Goal: Information Seeking & Learning: Learn about a topic

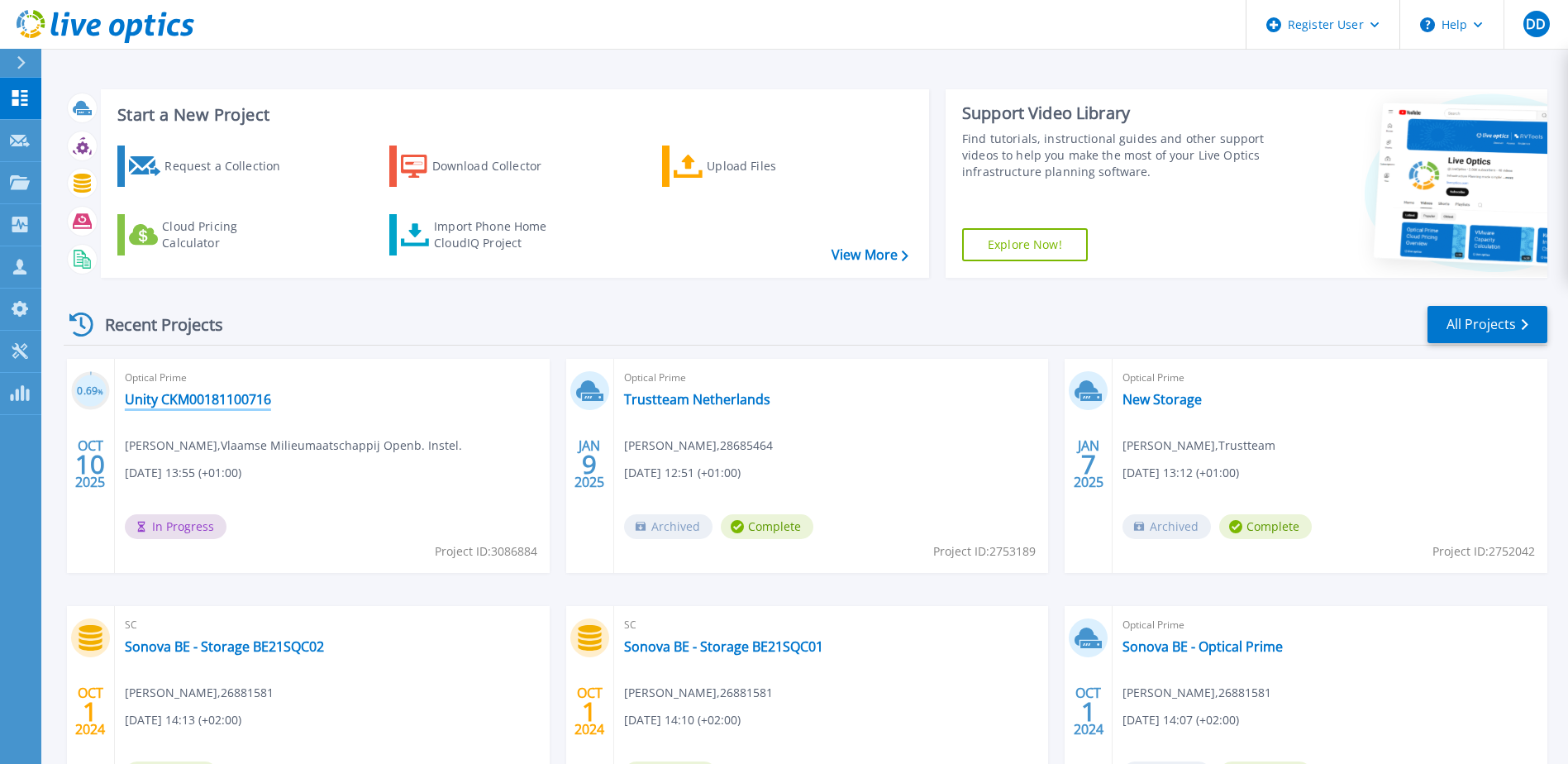
click at [193, 399] on link "Unity CKM00181100716" at bounding box center [198, 398] width 146 height 17
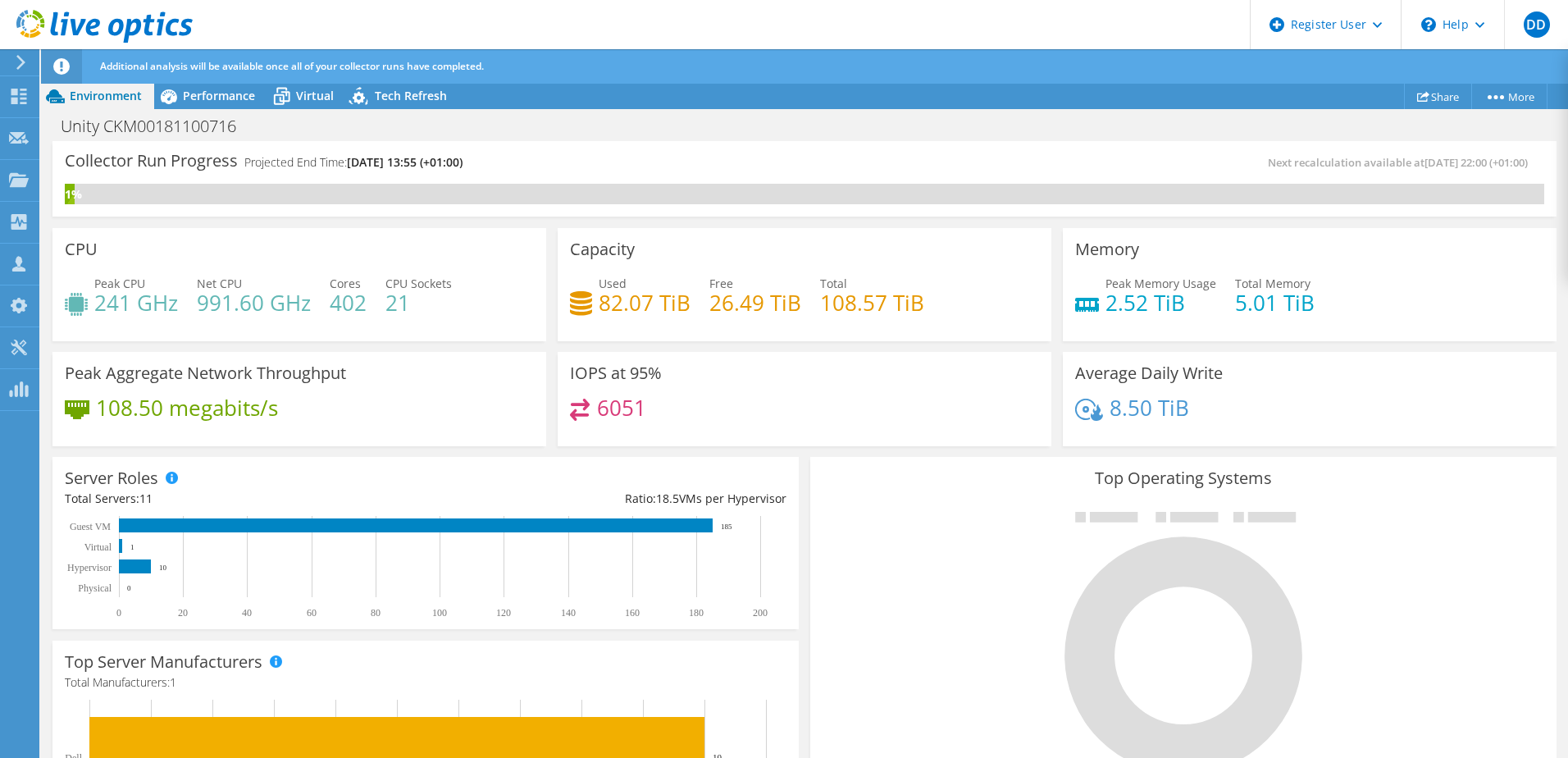
scroll to position [164, 0]
click at [223, 92] on span "Performance" at bounding box center [219, 96] width 72 height 16
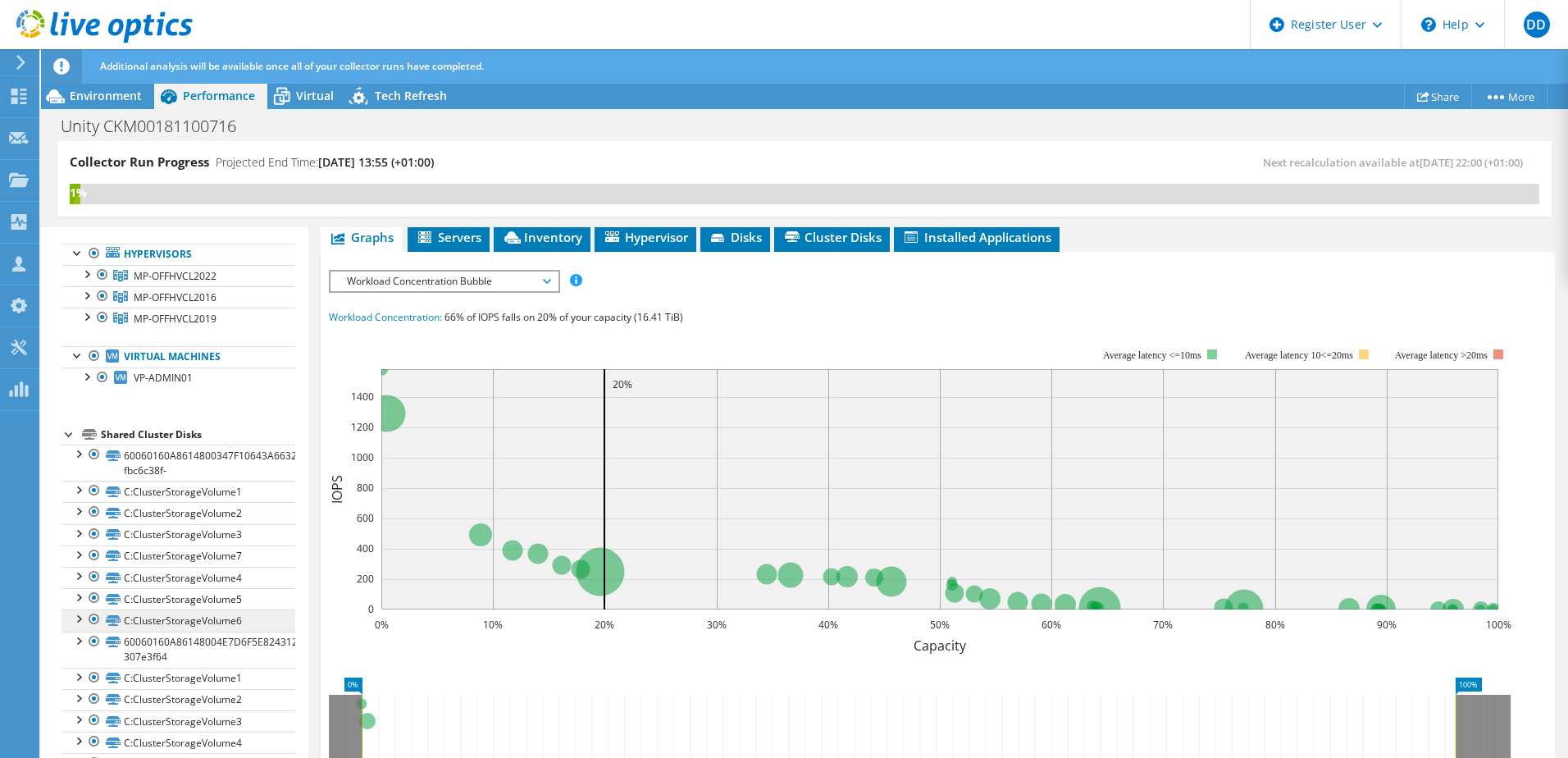
scroll to position [0, 0]
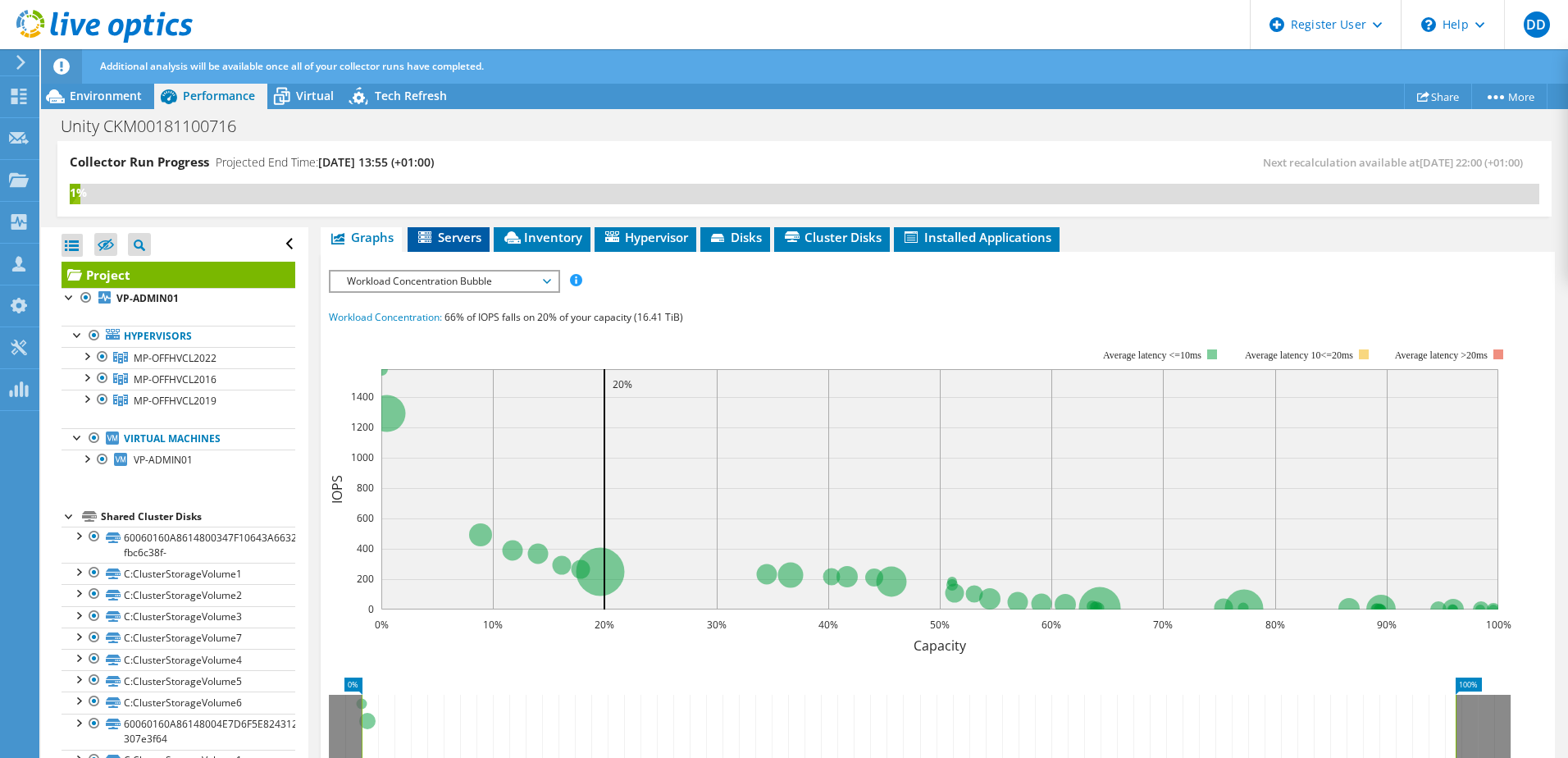
click at [438, 238] on span "Servers" at bounding box center [448, 237] width 66 height 17
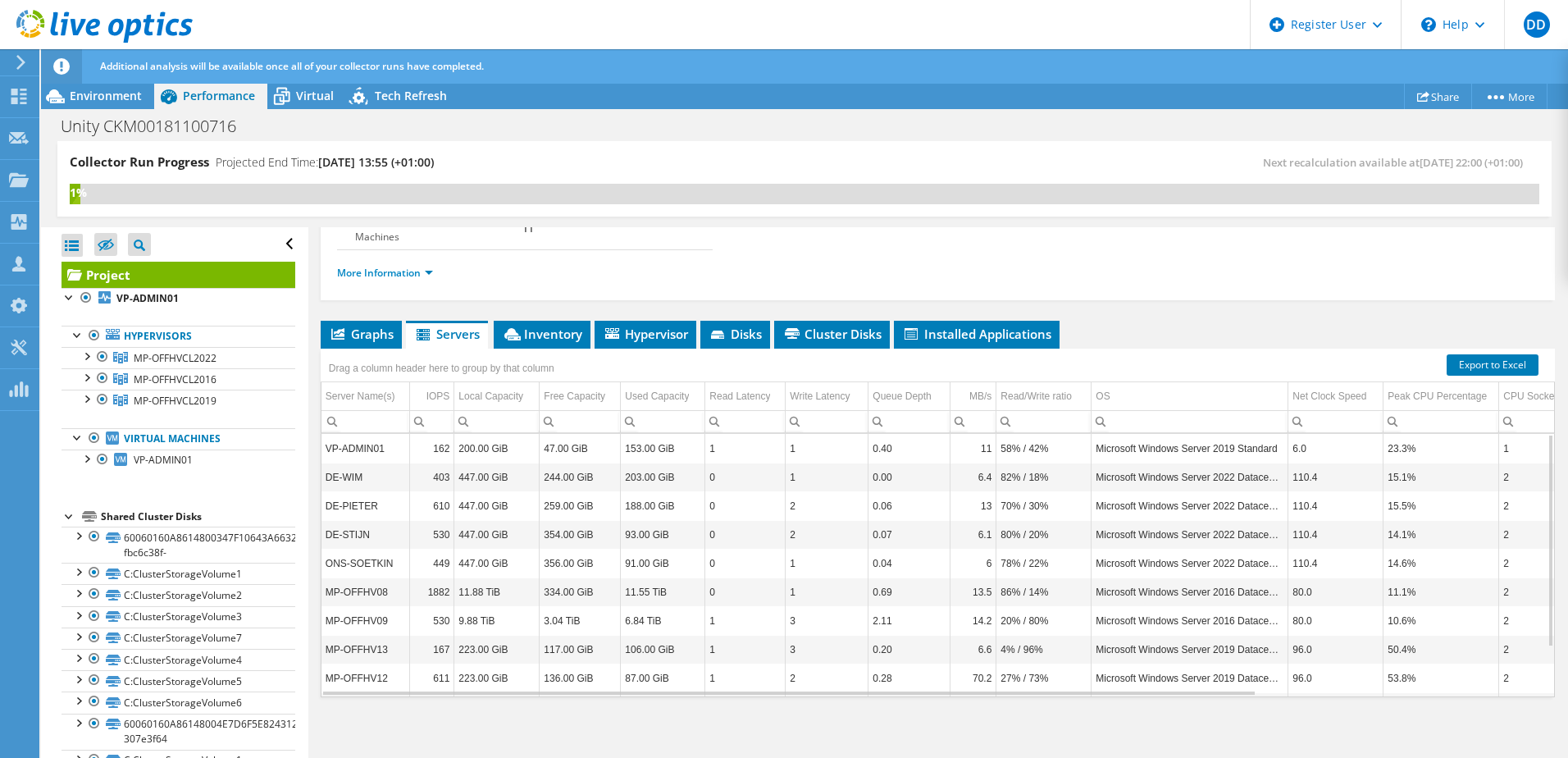
scroll to position [61, 0]
click at [540, 333] on span "Inventory" at bounding box center [541, 334] width 80 height 17
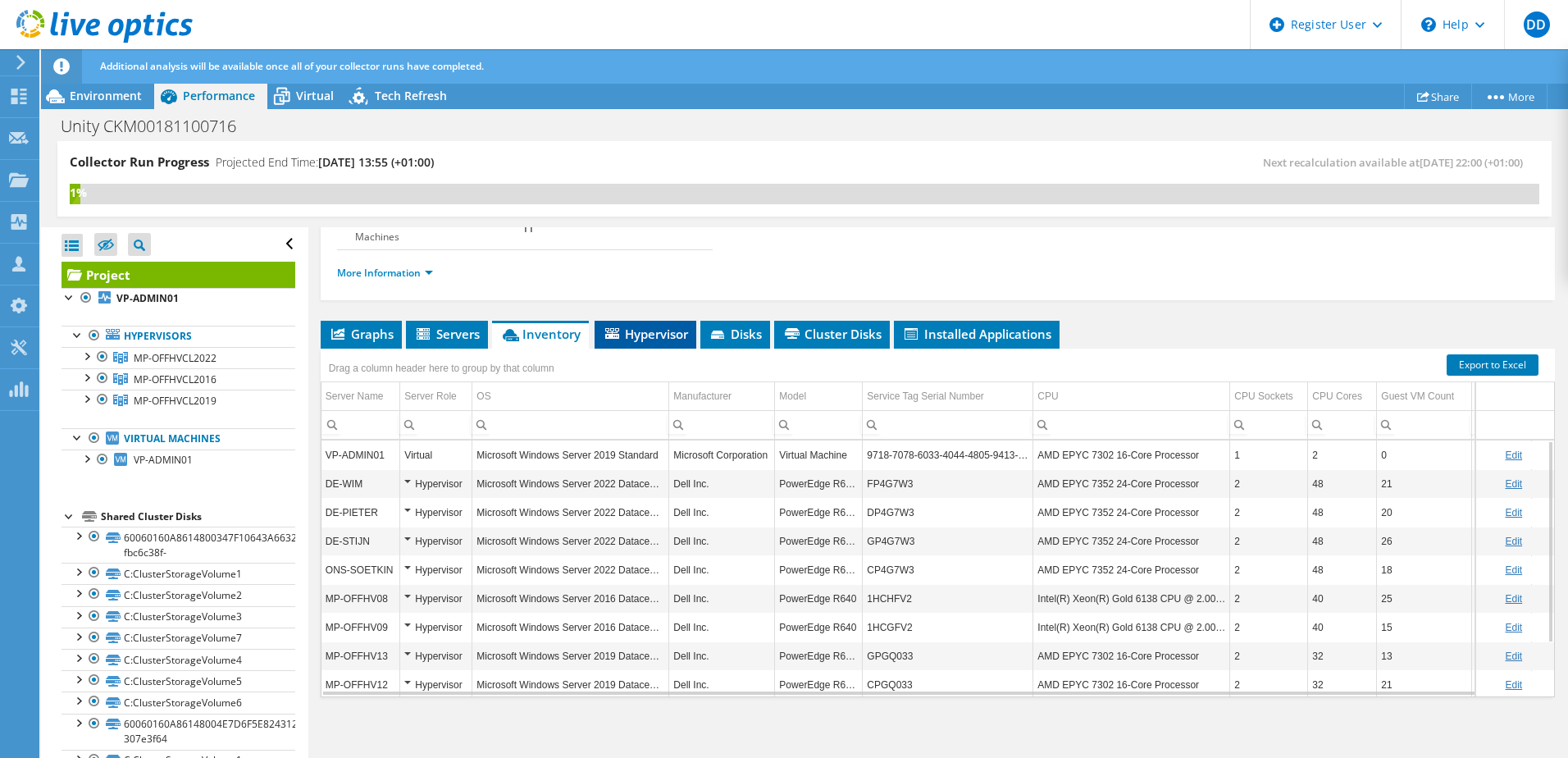
click at [656, 335] on span "Hypervisor" at bounding box center [644, 334] width 85 height 17
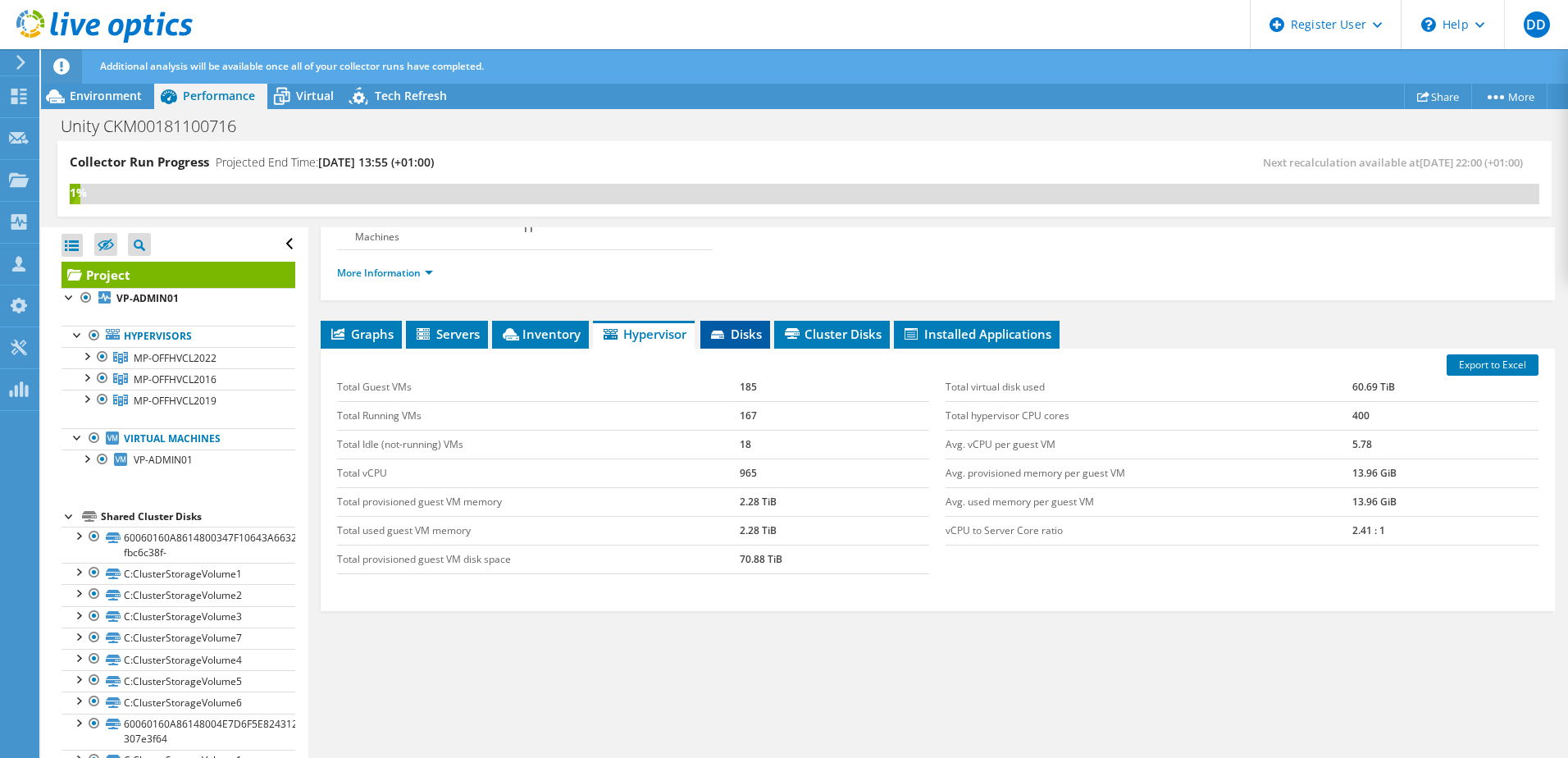
click at [758, 329] on span "Disks" at bounding box center [735, 334] width 54 height 17
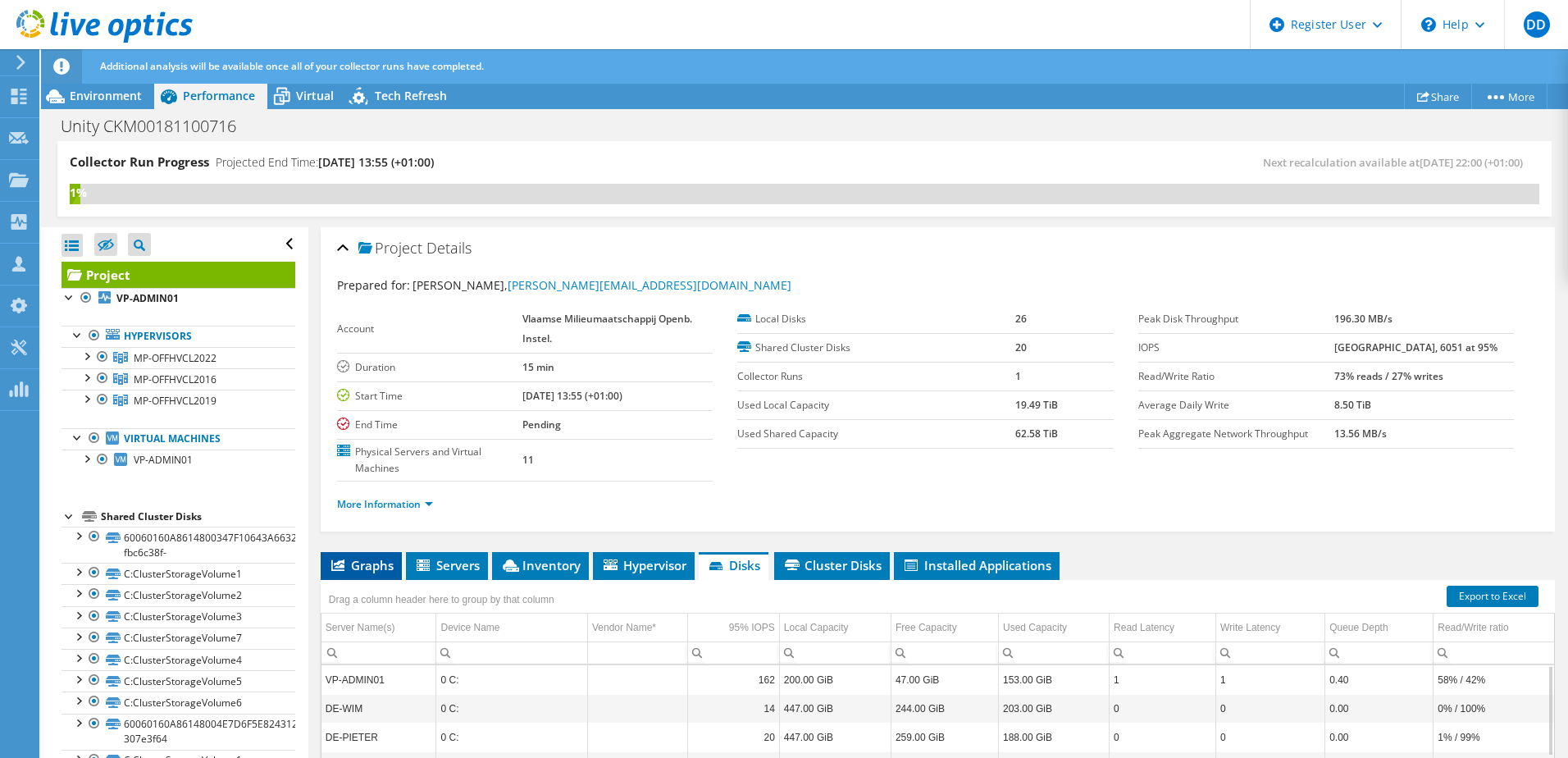
scroll to position [164, 0]
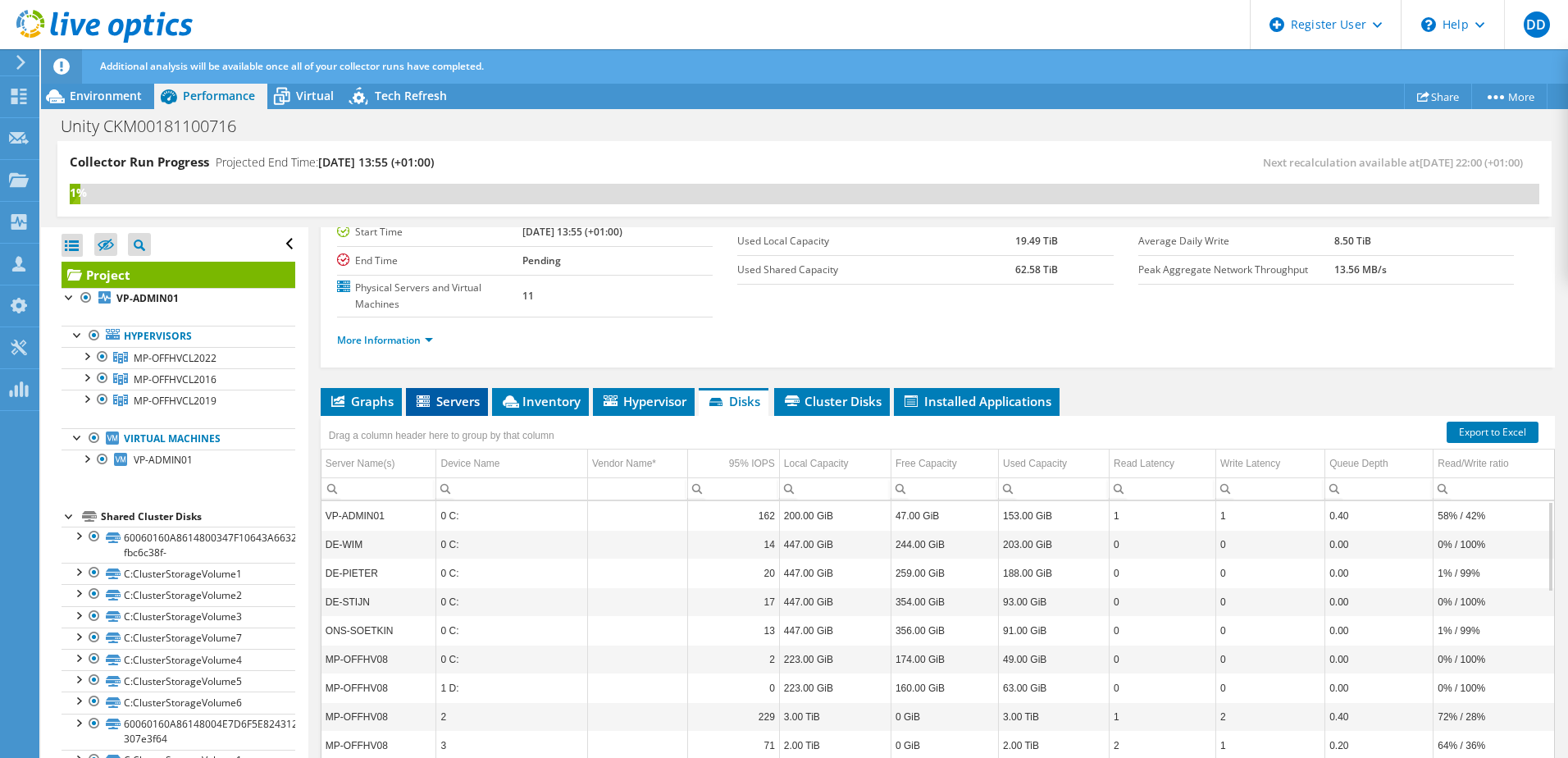
click at [445, 401] on span "Servers" at bounding box center [446, 401] width 66 height 17
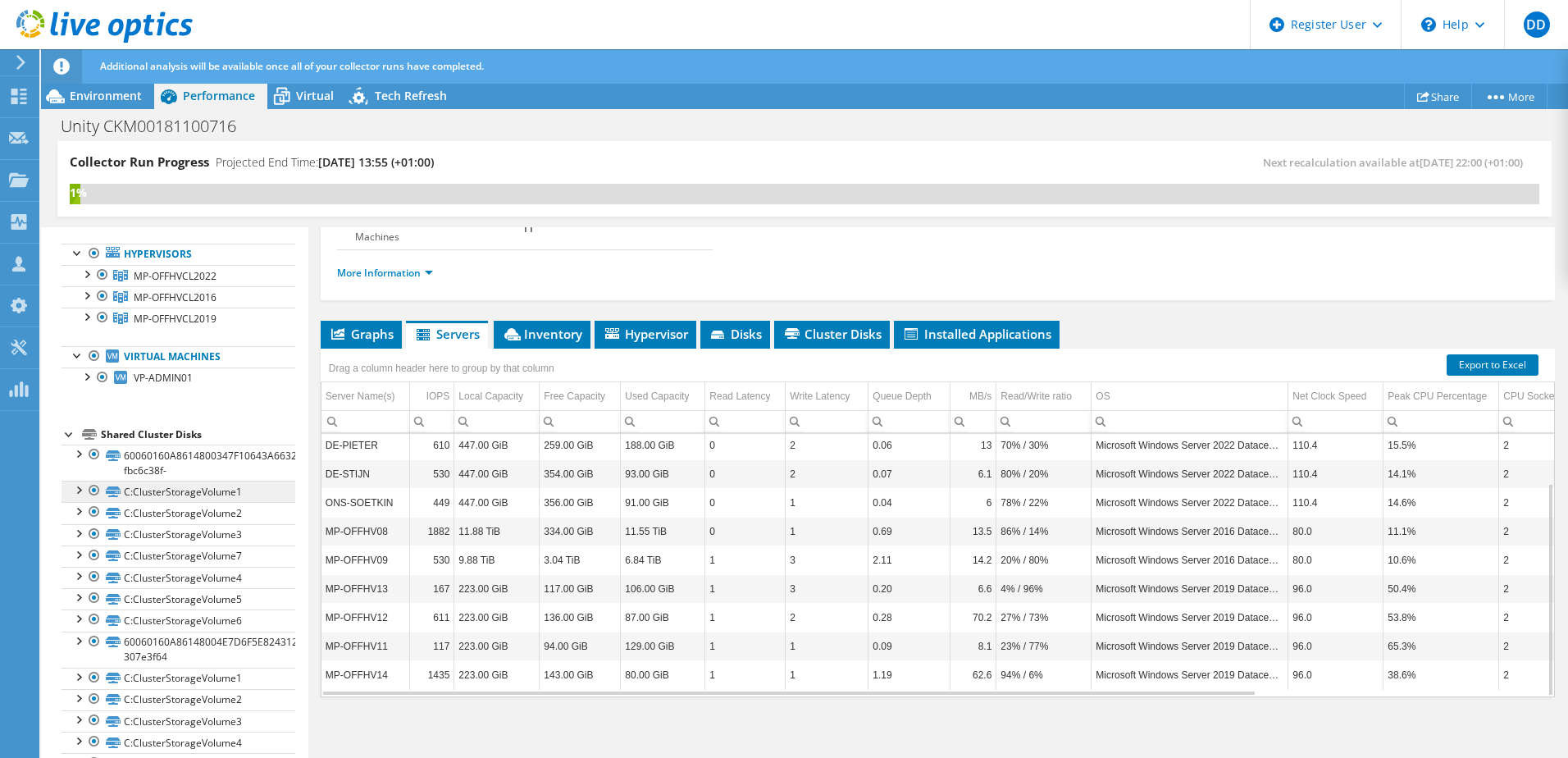
scroll to position [0, 0]
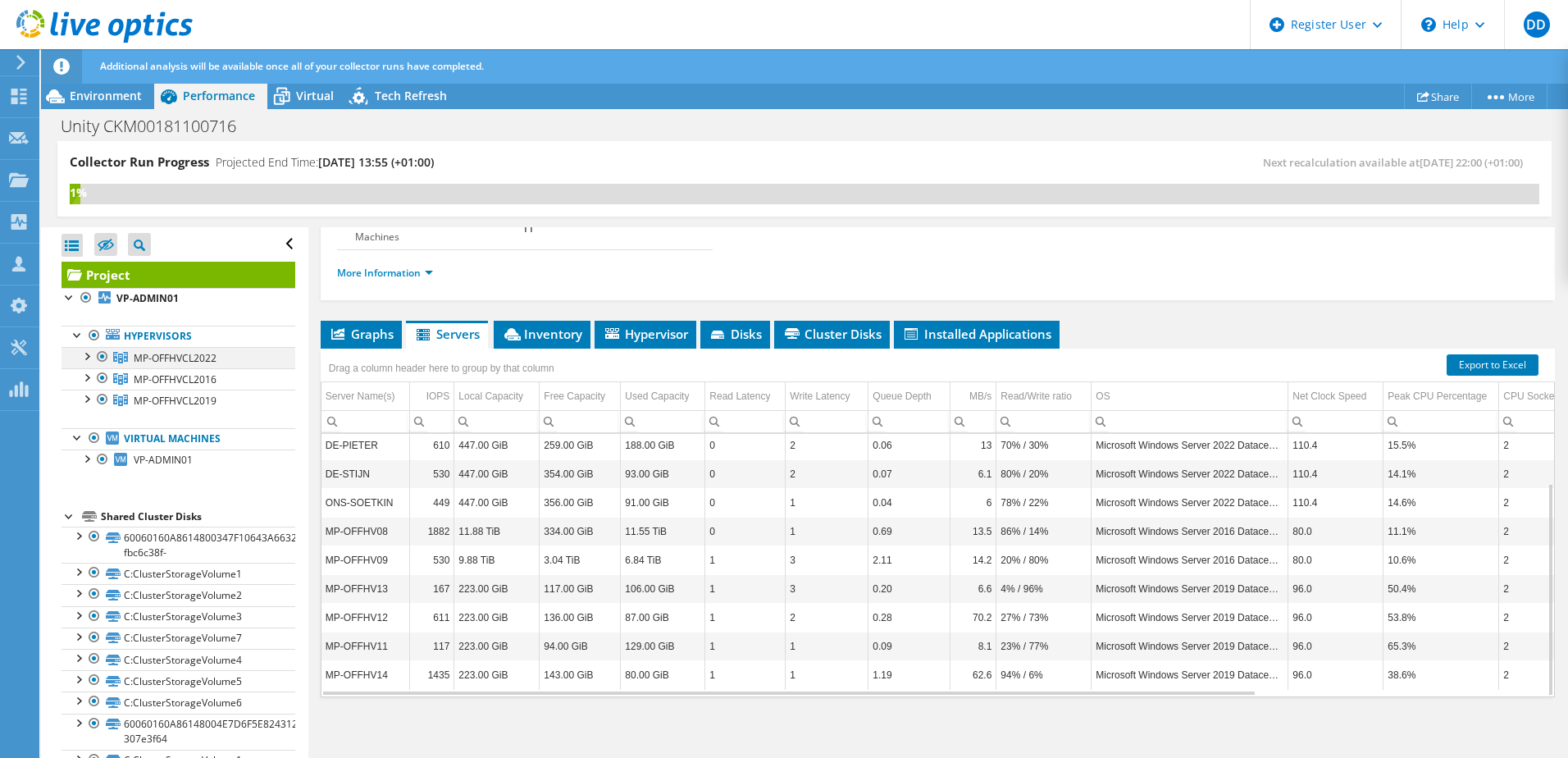
click at [89, 358] on div at bounding box center [85, 355] width 17 height 17
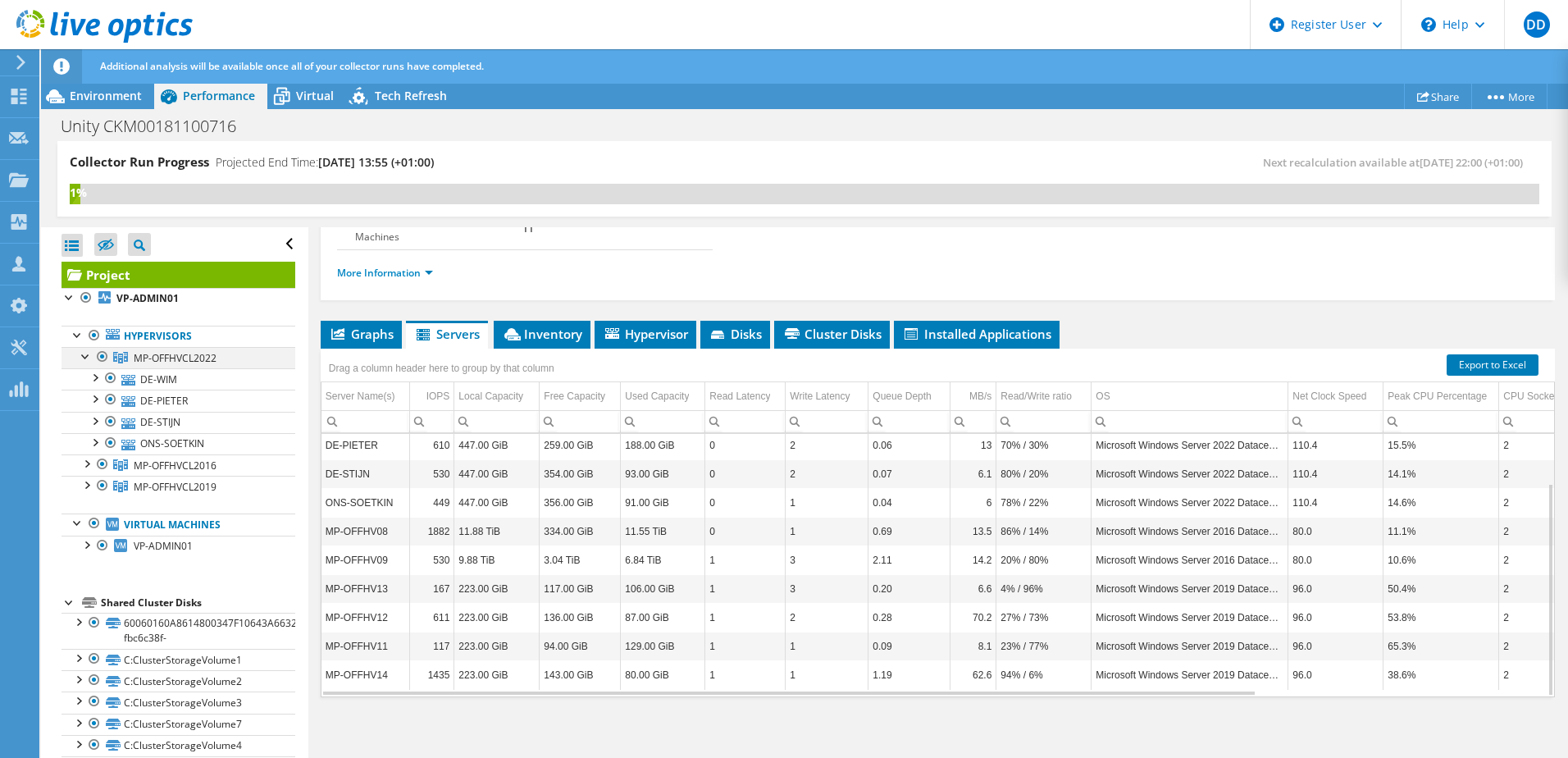
click at [104, 354] on div at bounding box center [102, 357] width 17 height 19
click at [99, 357] on div at bounding box center [102, 357] width 17 height 19
click at [111, 376] on div at bounding box center [110, 378] width 17 height 19
click at [82, 353] on div at bounding box center [85, 355] width 17 height 17
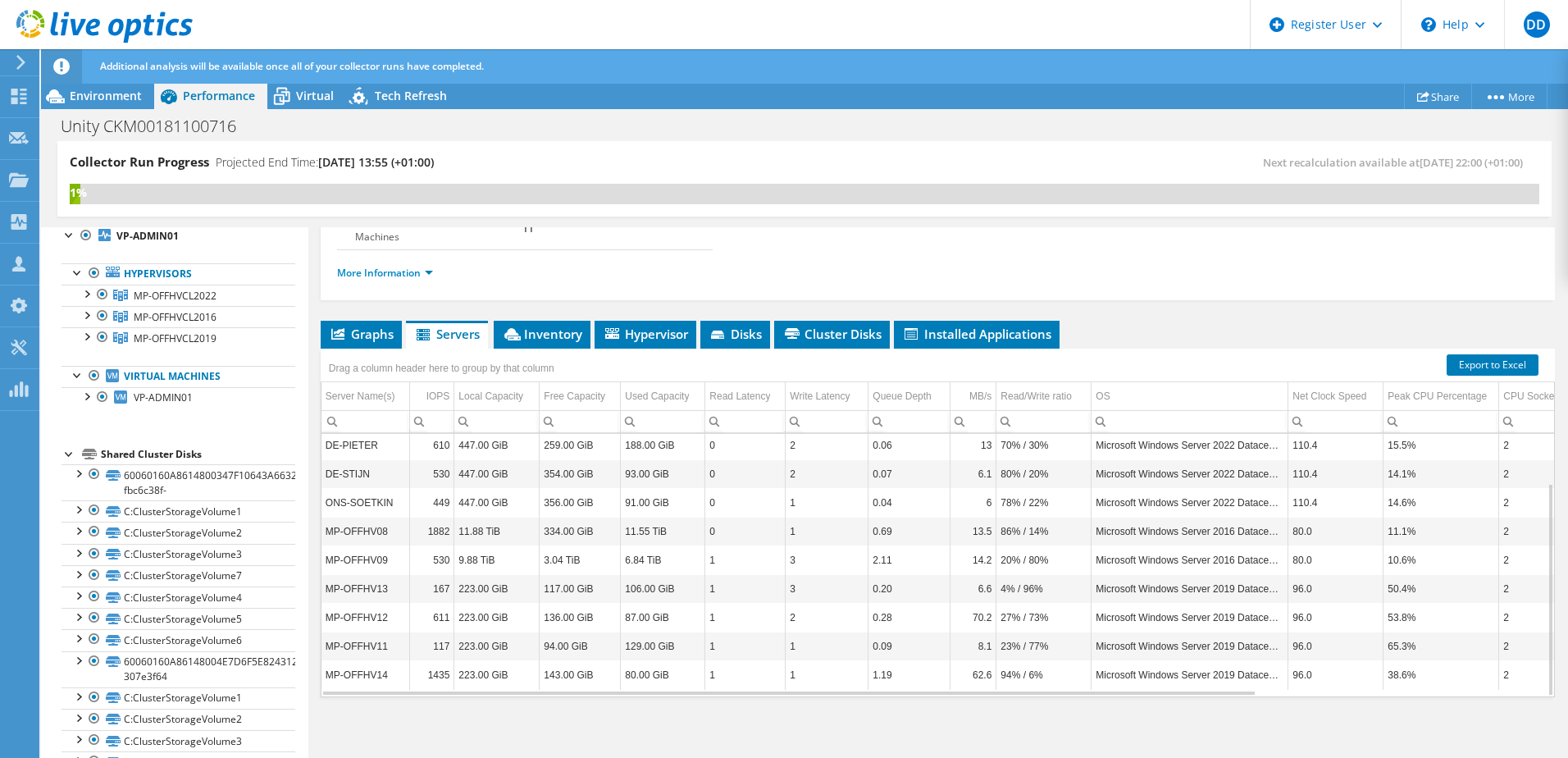
scroll to position [164, 0]
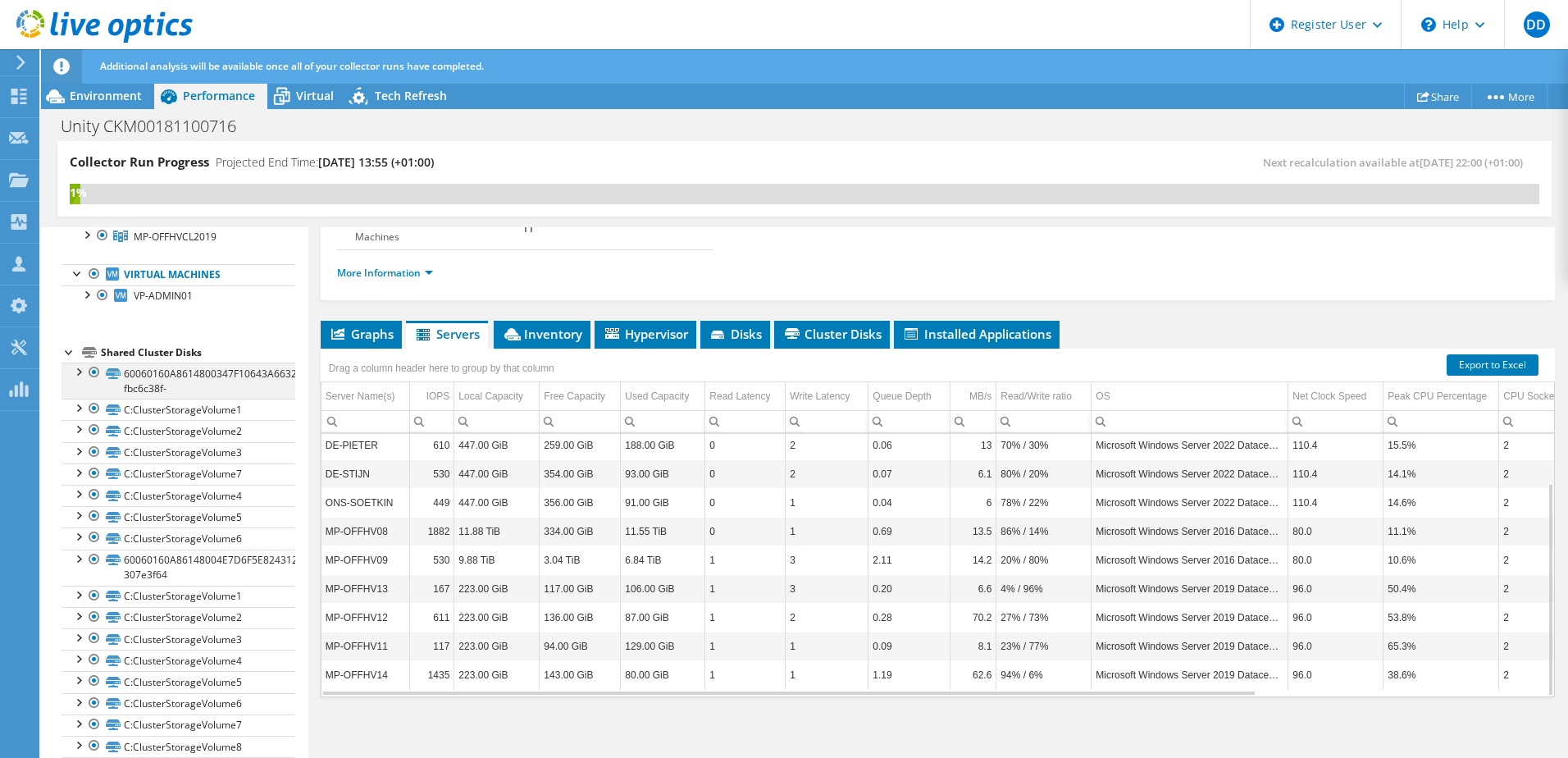
click at [91, 372] on div at bounding box center [94, 372] width 17 height 19
click at [96, 406] on div at bounding box center [94, 408] width 17 height 19
click at [89, 429] on div at bounding box center [94, 430] width 17 height 19
click at [75, 369] on div at bounding box center [77, 371] width 17 height 17
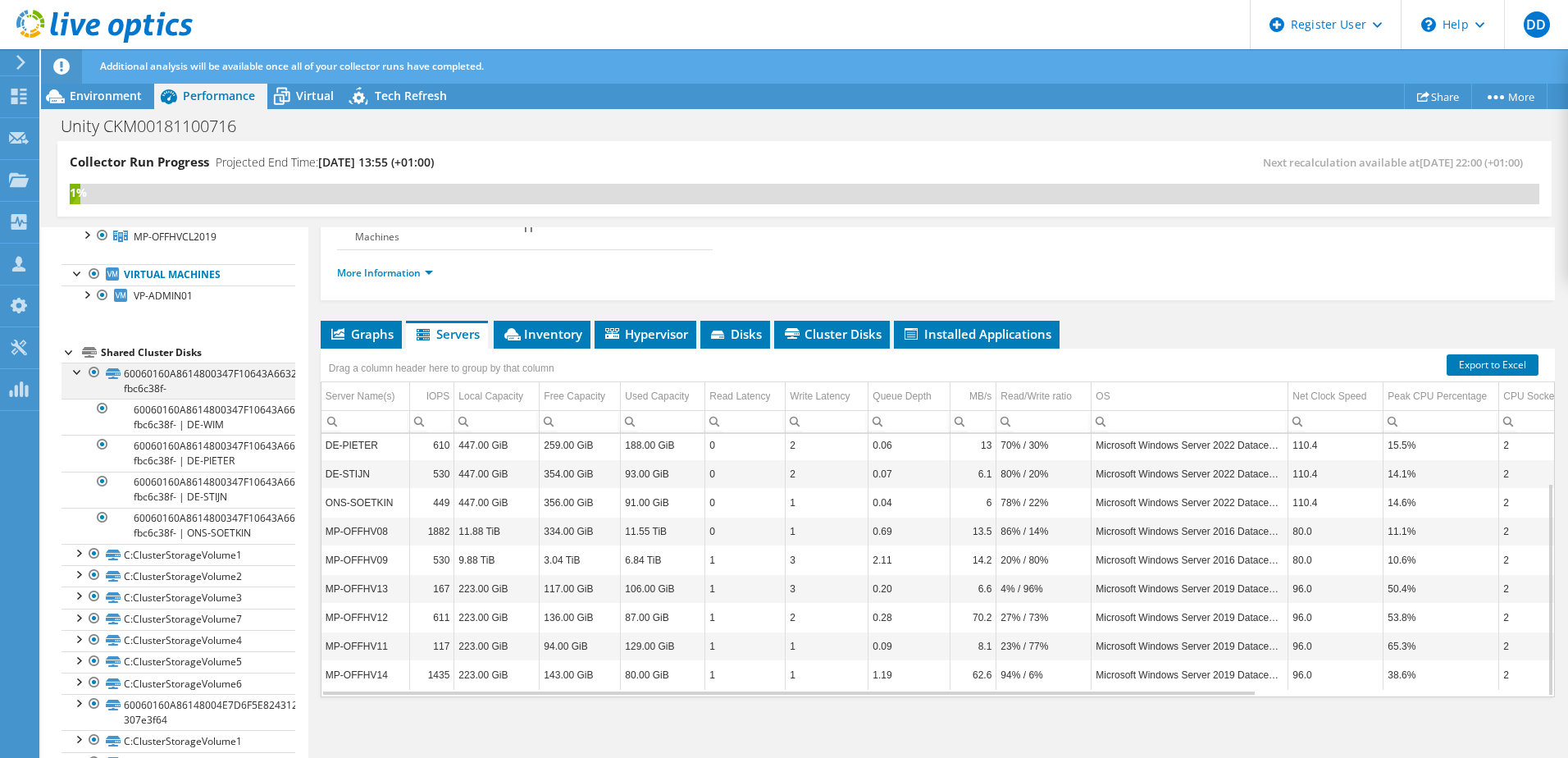
click at [77, 372] on div at bounding box center [77, 371] width 17 height 17
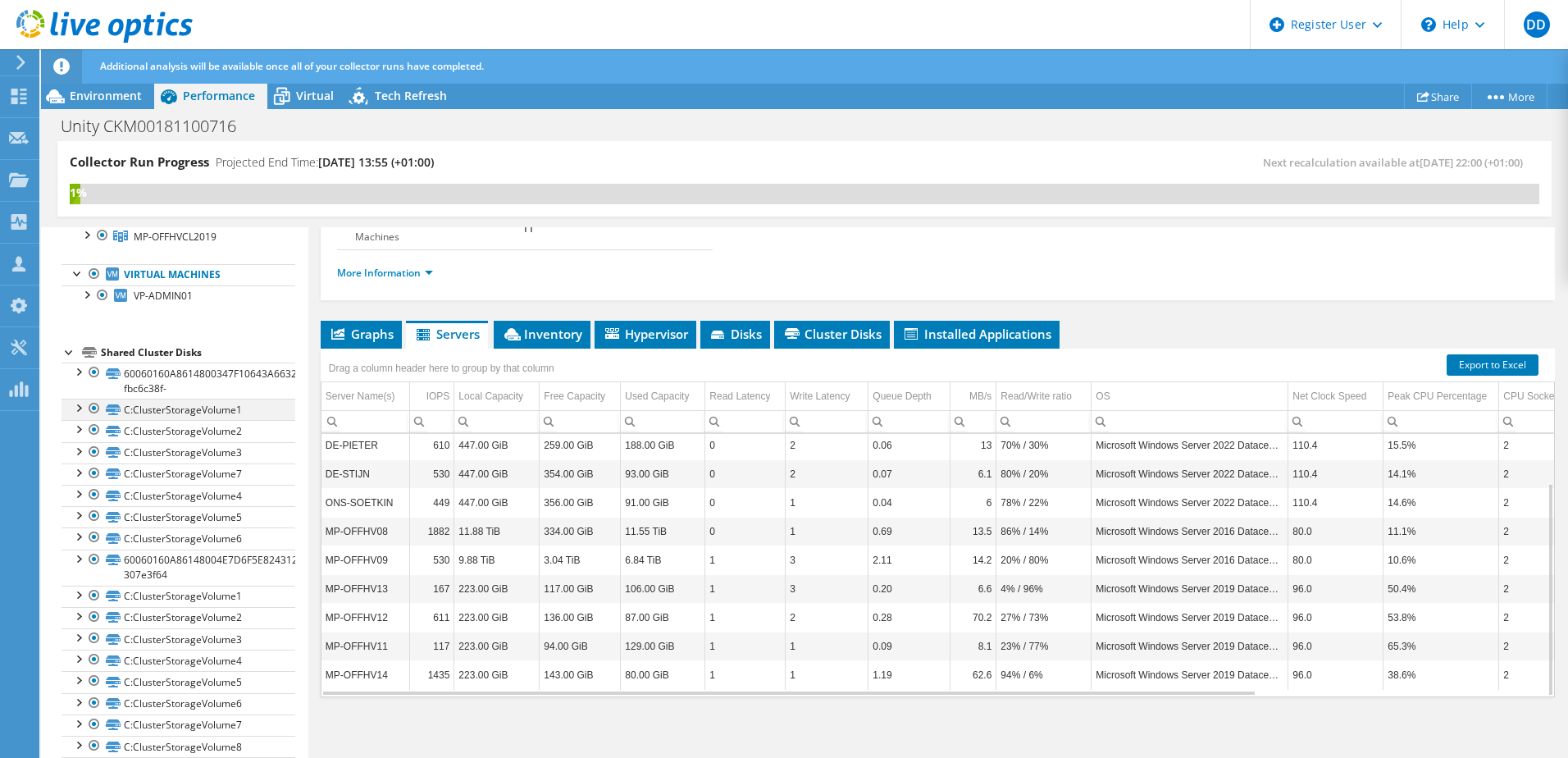
click at [78, 408] on div at bounding box center [77, 407] width 17 height 17
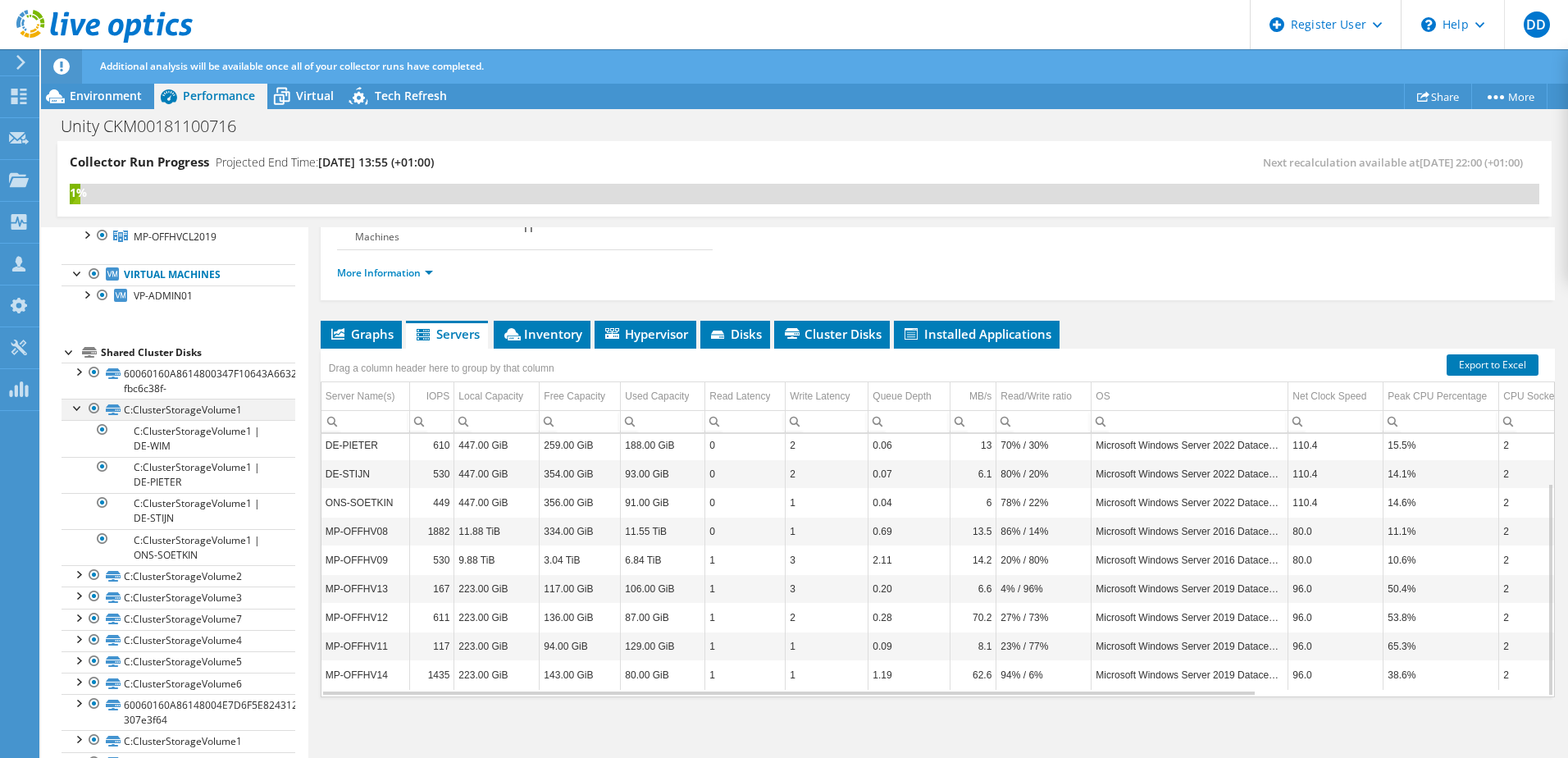
click at [78, 406] on div at bounding box center [77, 407] width 17 height 17
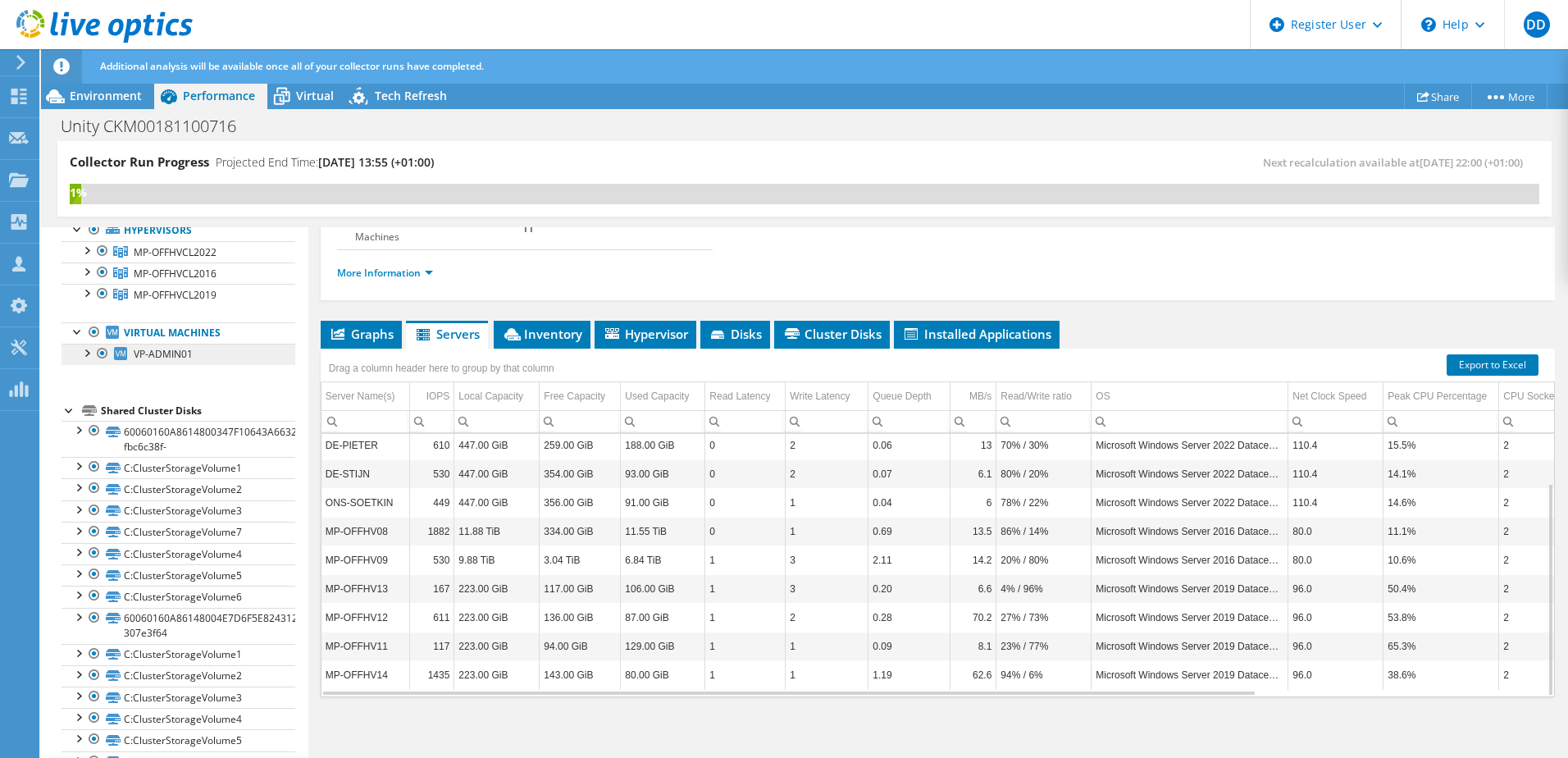
scroll to position [0, 0]
